Goal: Information Seeking & Learning: Check status

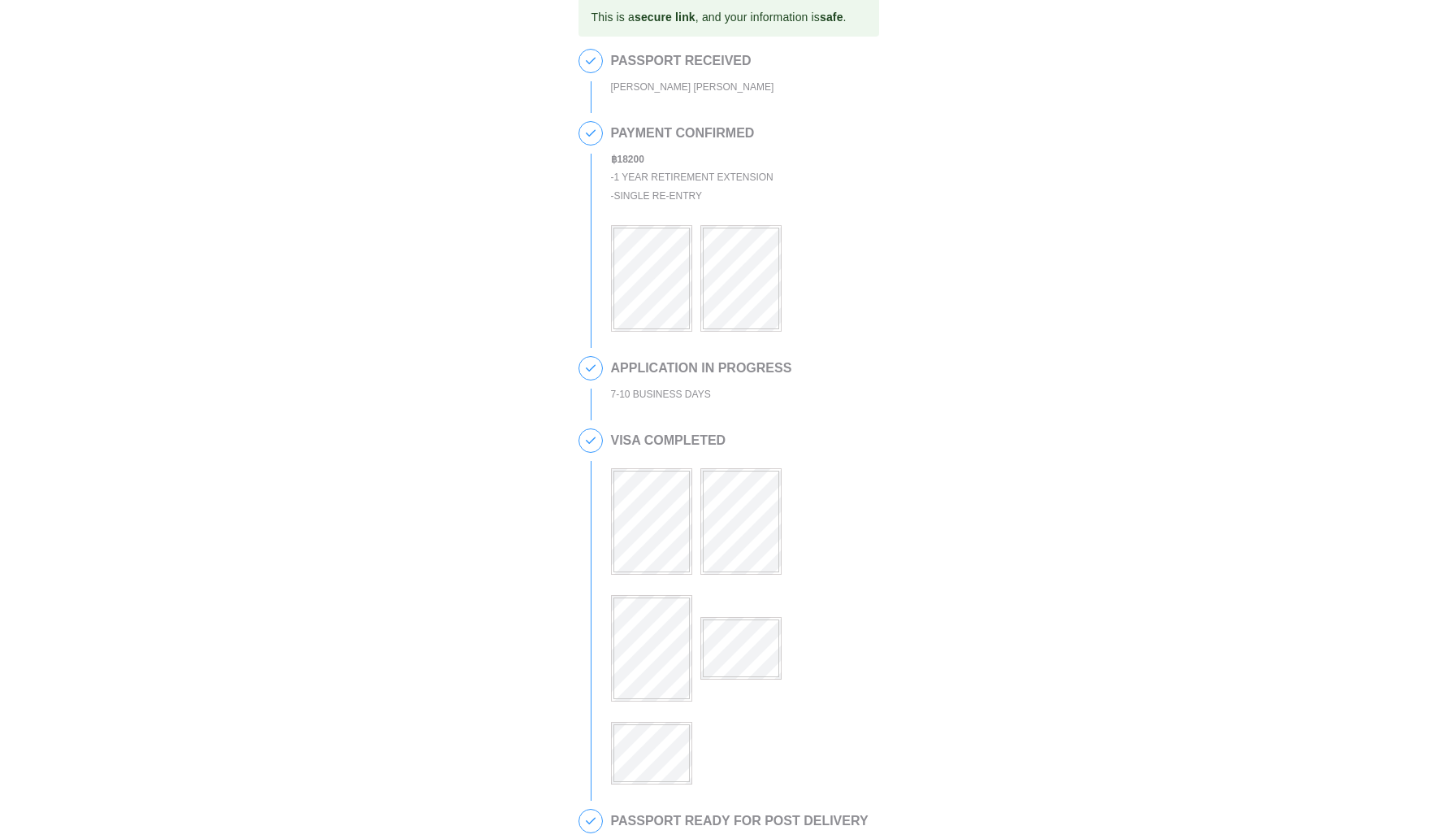
scroll to position [42, 0]
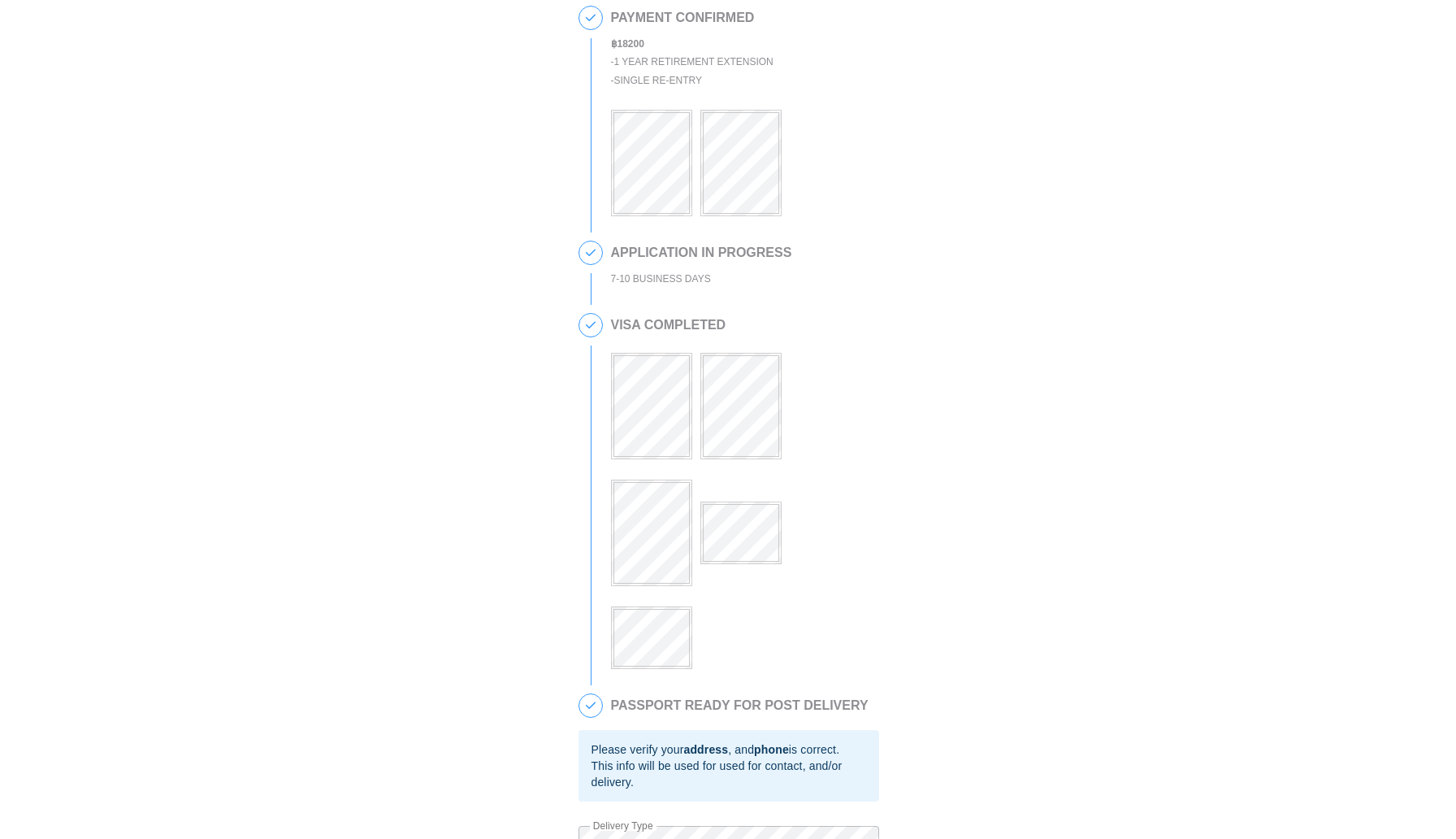
scroll to position [236, 0]
